Goal: Task Accomplishment & Management: Use online tool/utility

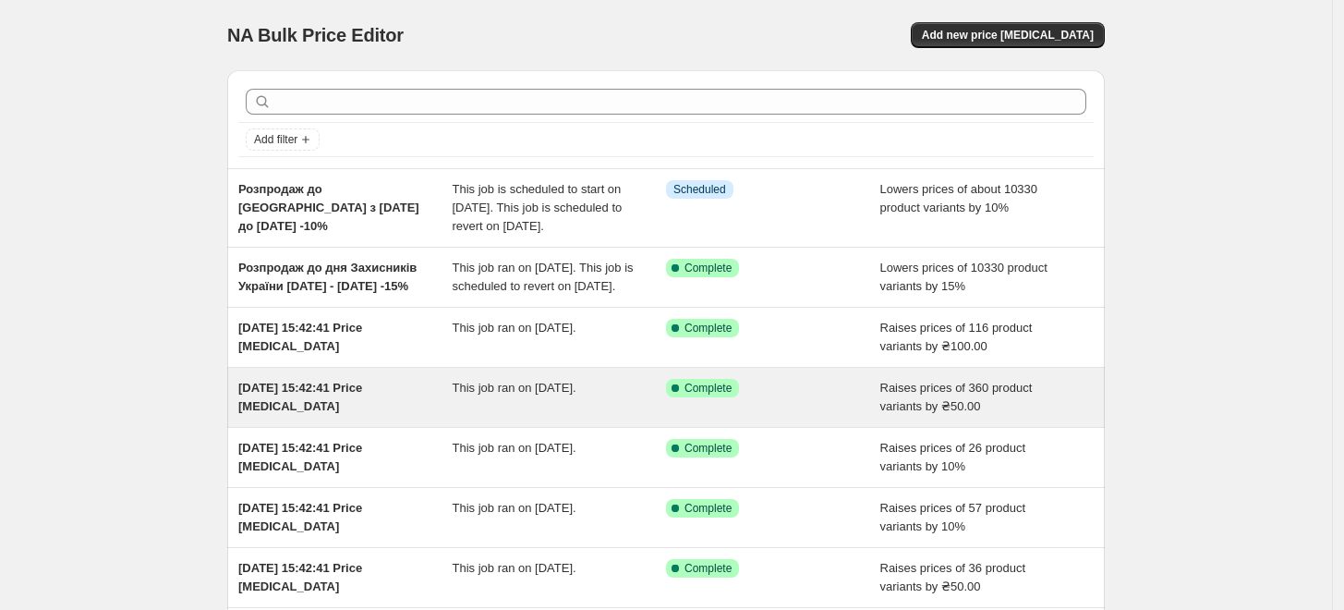
scroll to position [103, 0]
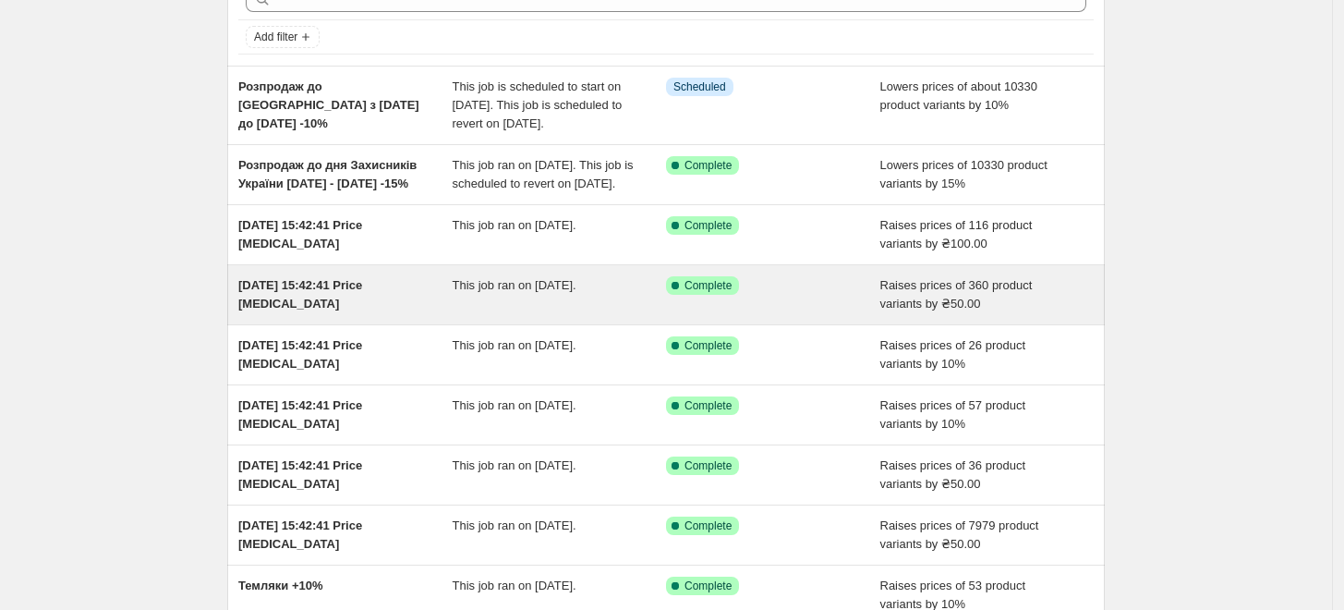
click at [820, 310] on span "Raises prices of 360 product variants by ₴50.00" at bounding box center [956, 294] width 152 height 32
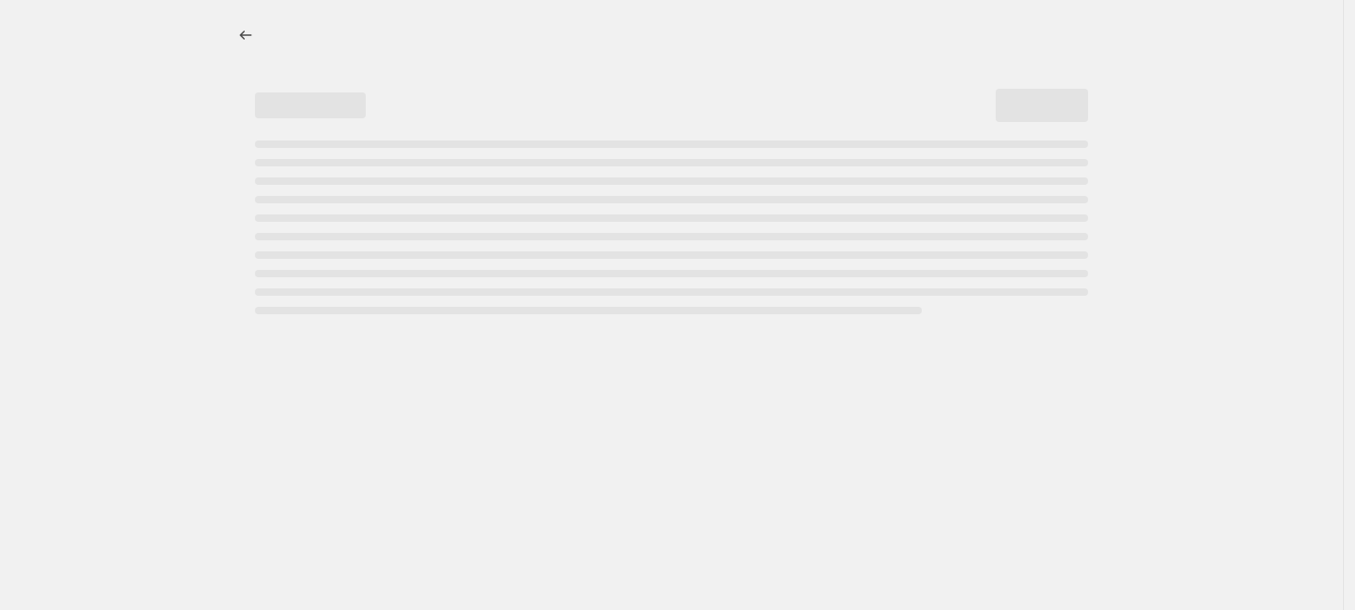
select select "by"
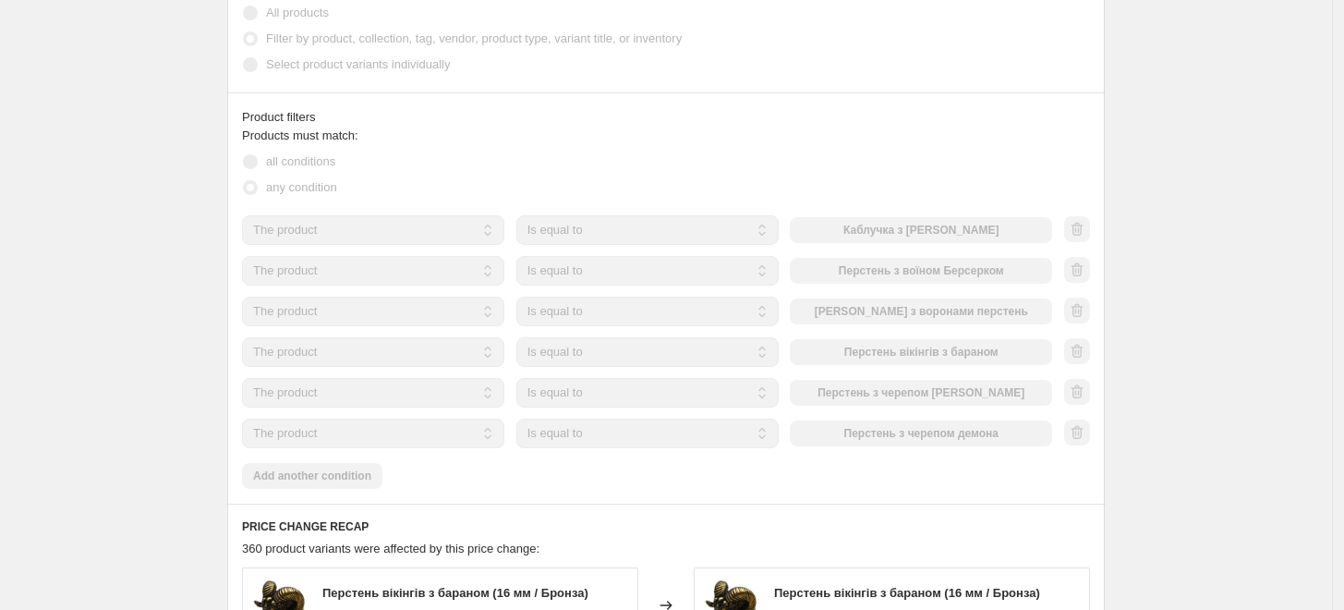
scroll to position [1070, 0]
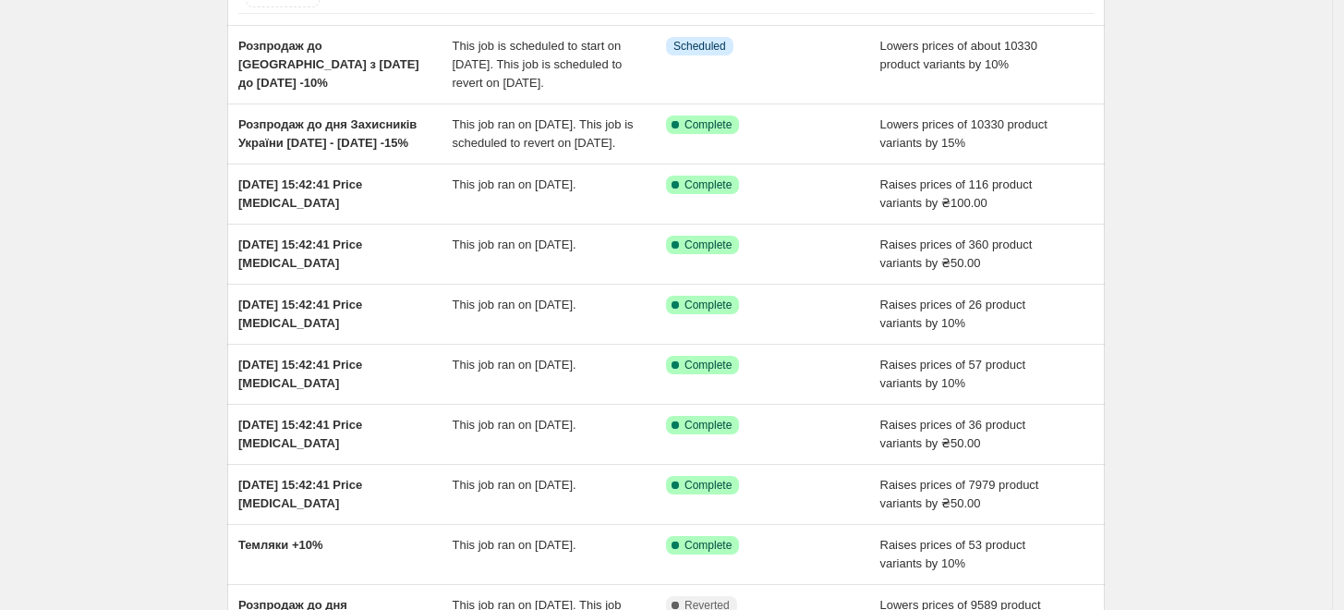
scroll to position [205, 0]
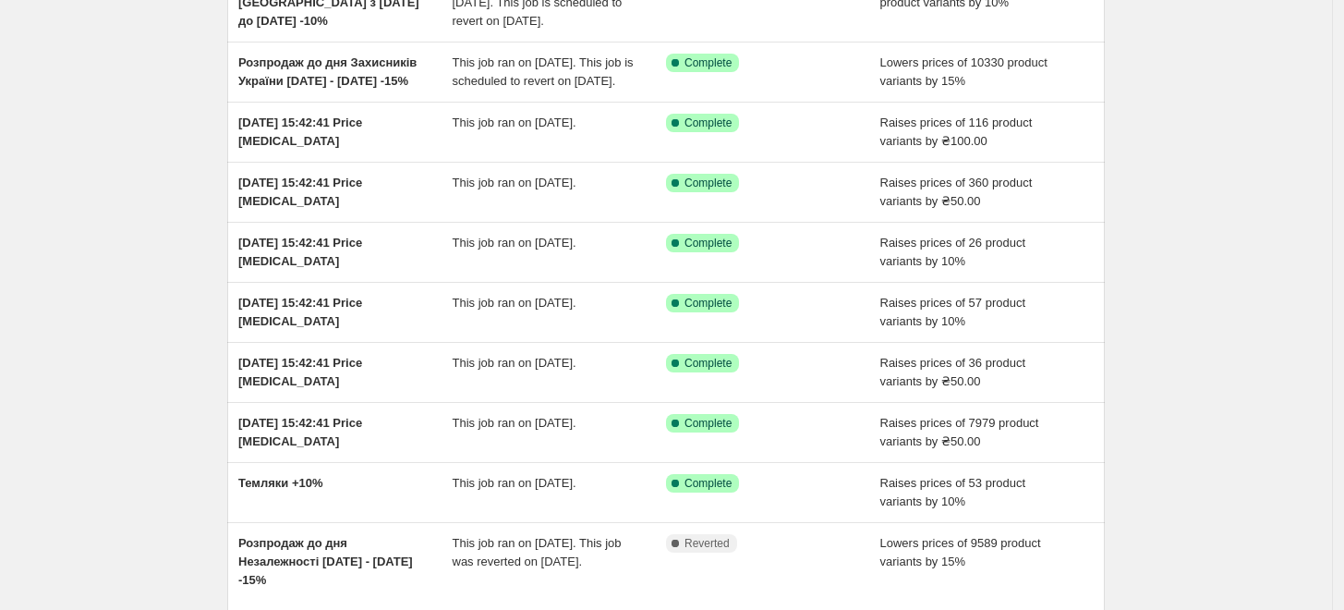
click at [820, 161] on div "NA Bulk Price Editor. This page is ready NA Bulk Price Editor Add new price [ME…" at bounding box center [666, 289] width 1332 height 988
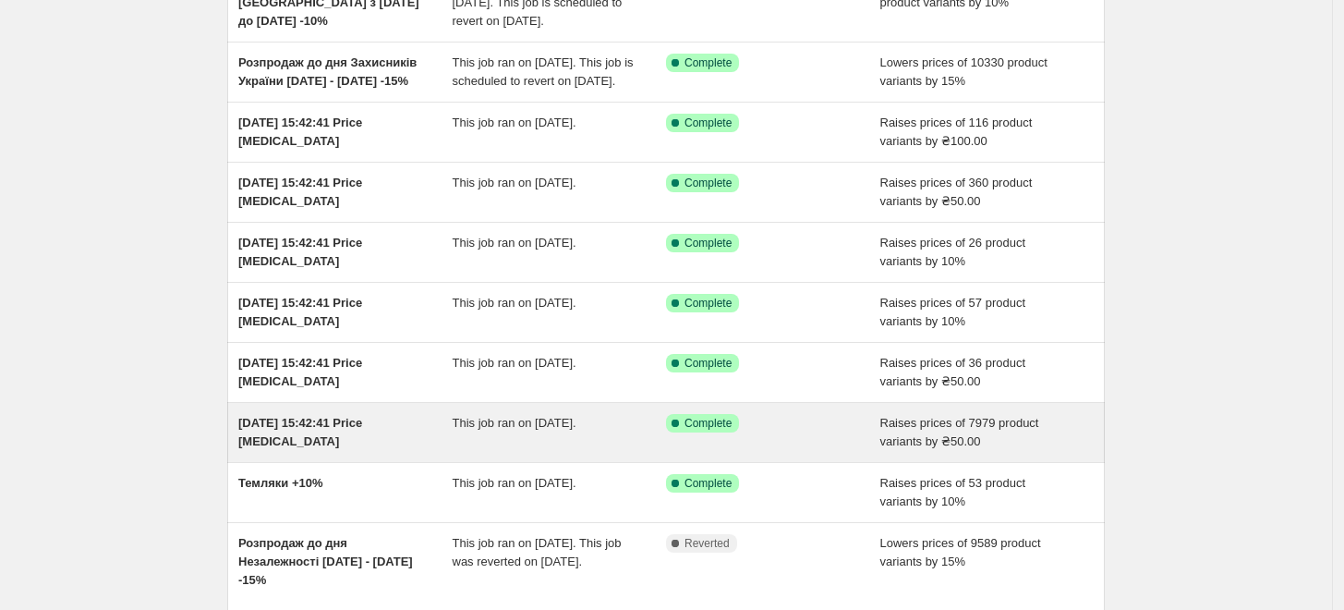
click at [820, 448] on span "Raises prices of 7979 product variants by ₴50.00" at bounding box center [959, 432] width 159 height 32
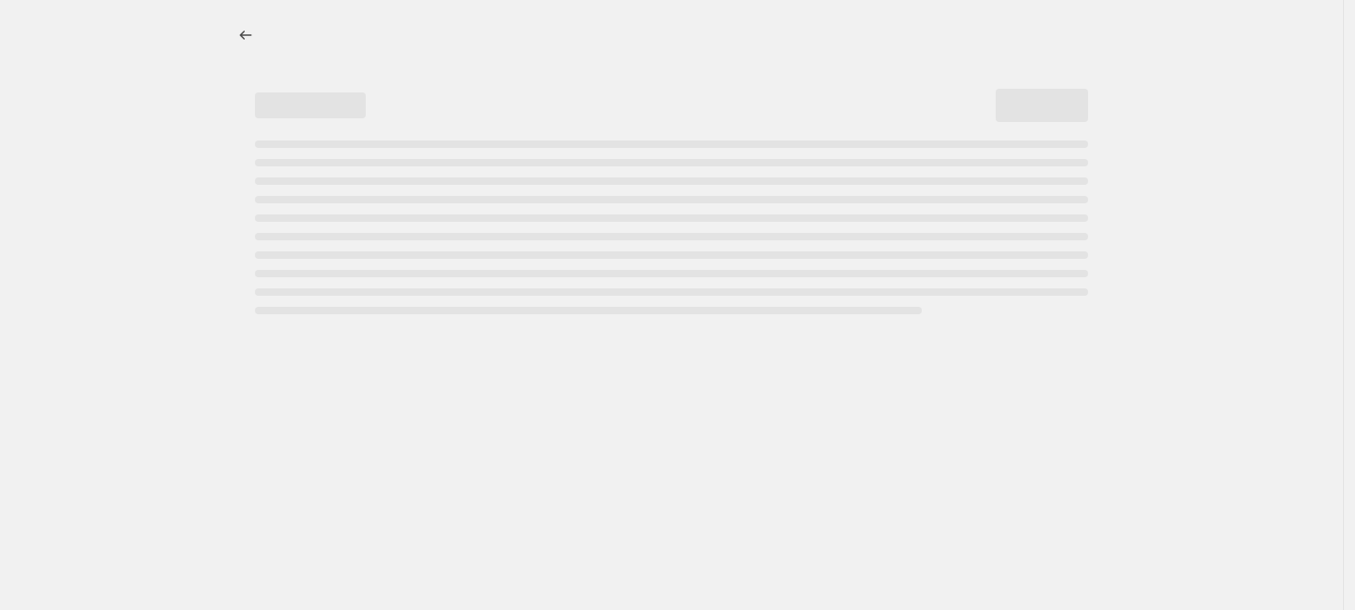
select select "by"
select select "remove"
select select "collection"
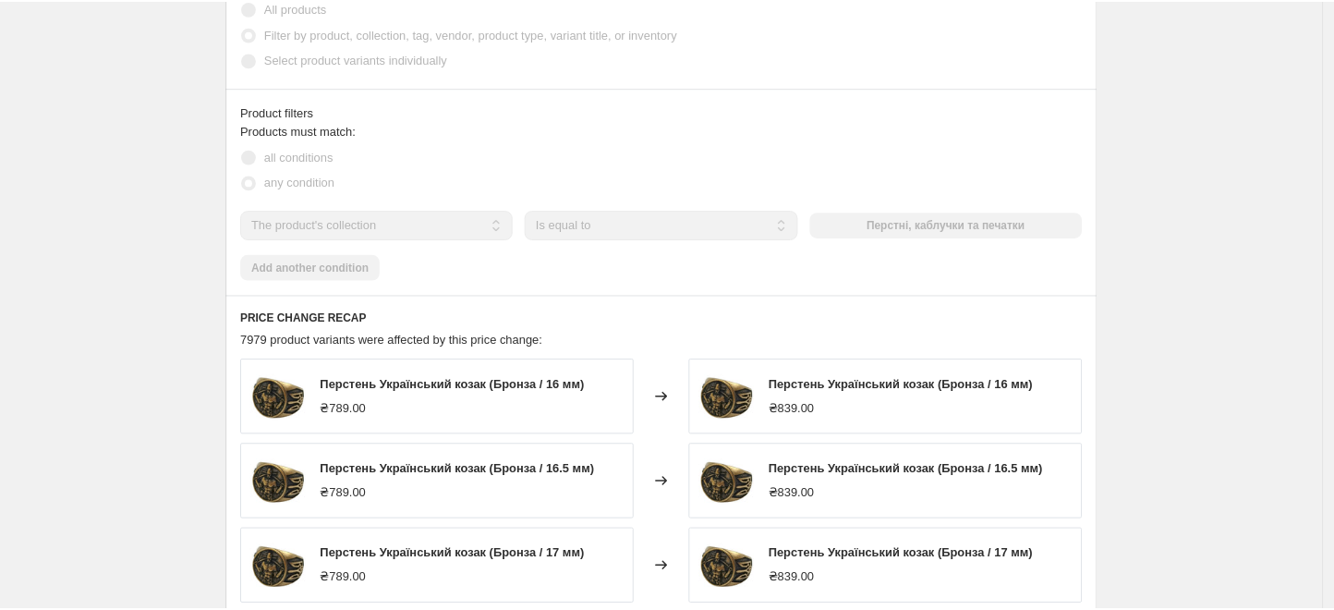
scroll to position [1026, 0]
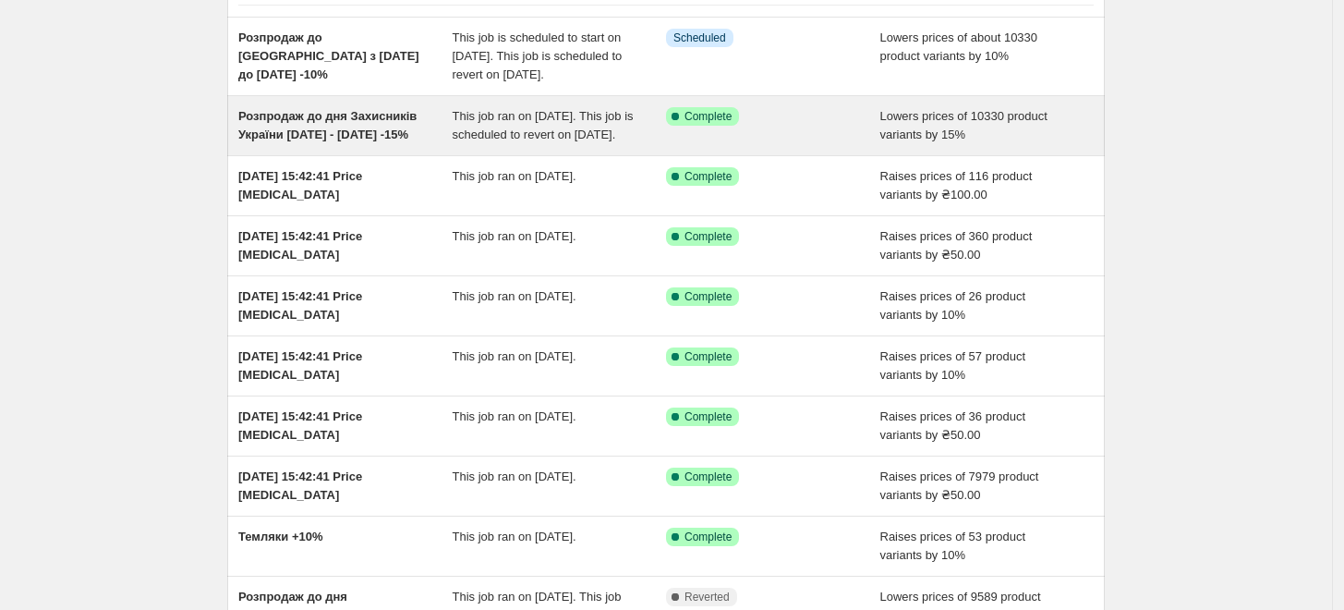
scroll to position [308, 0]
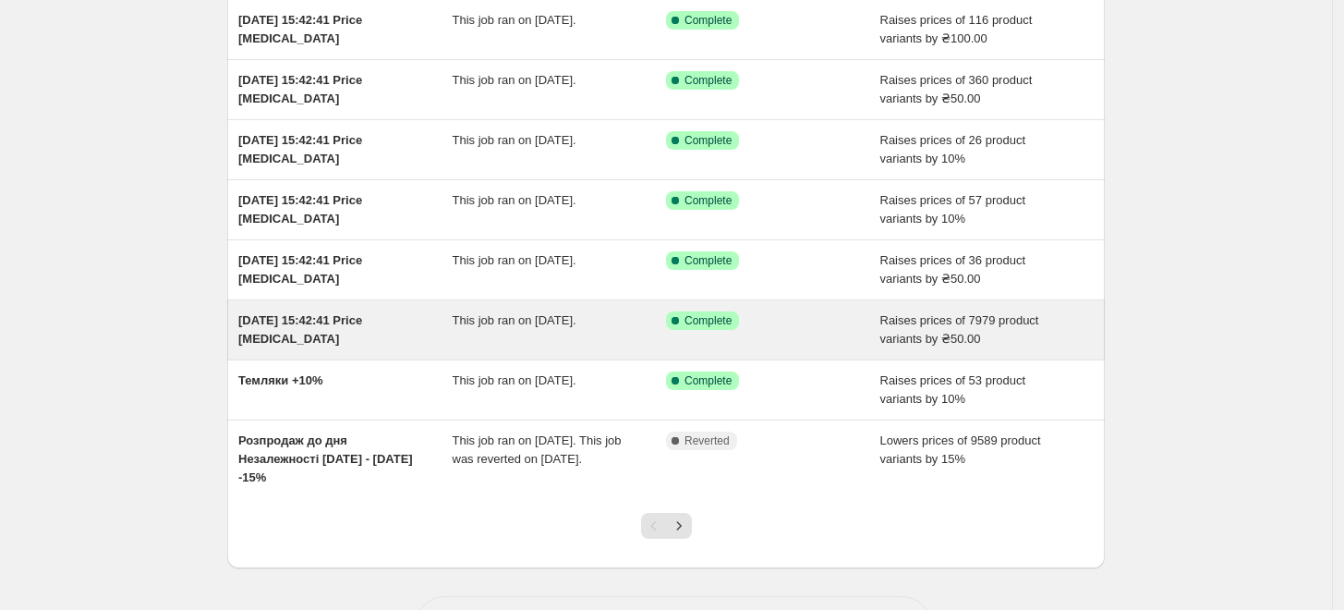
click at [792, 330] on div "Success Complete Complete" at bounding box center [759, 320] width 187 height 18
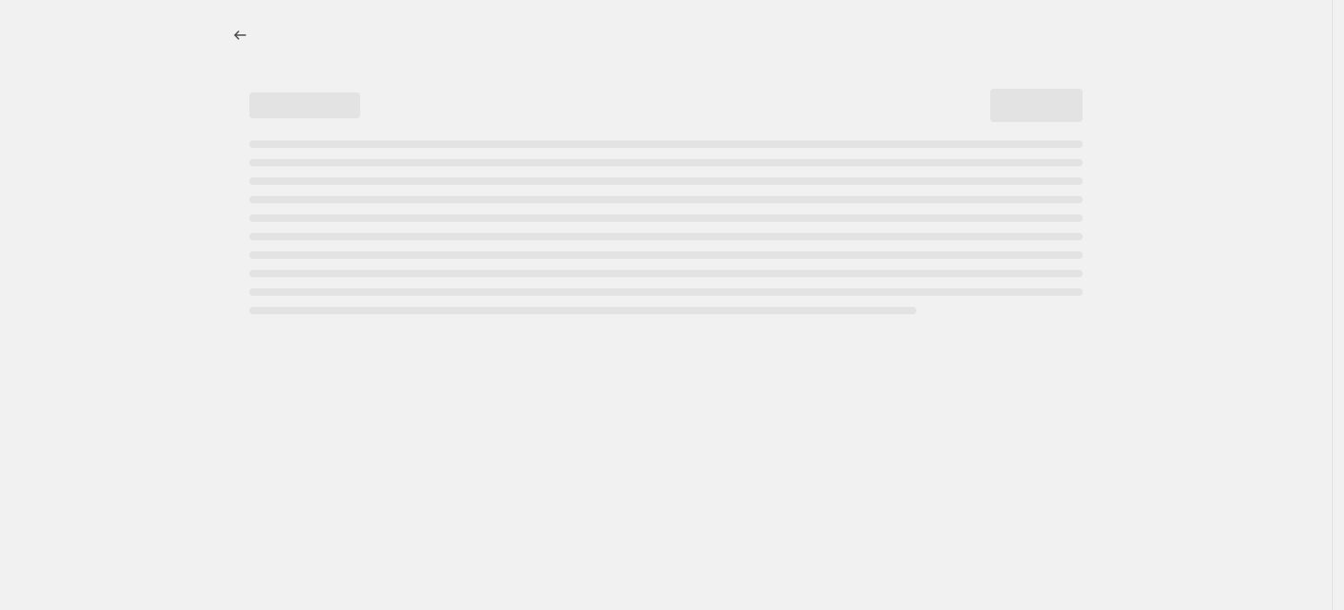
select select "by"
select select "remove"
select select "collection"
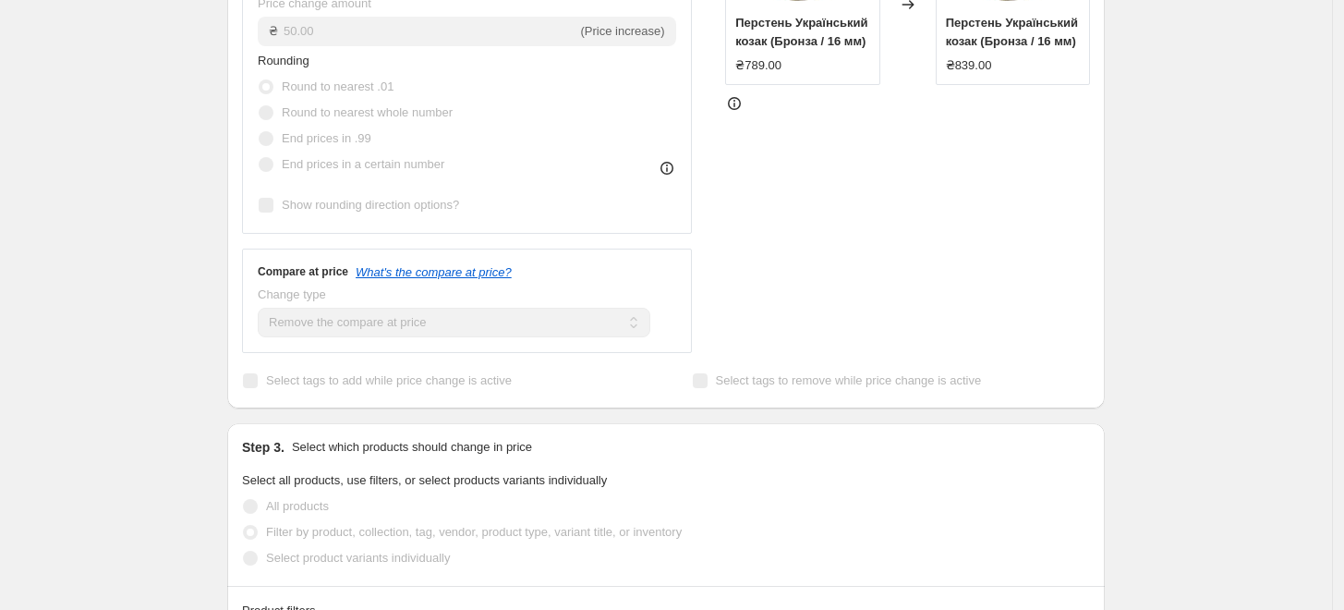
scroll to position [1129, 0]
